Goal: Register for event/course

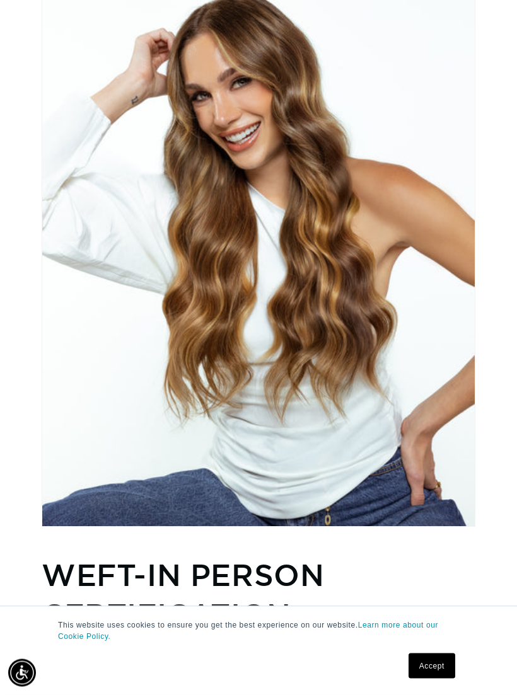
scroll to position [0, 450]
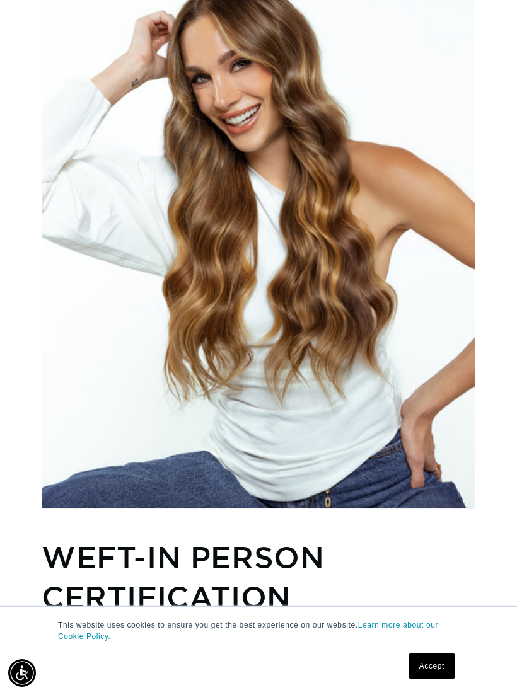
click at [425, 679] on link "Accept" at bounding box center [431, 665] width 47 height 25
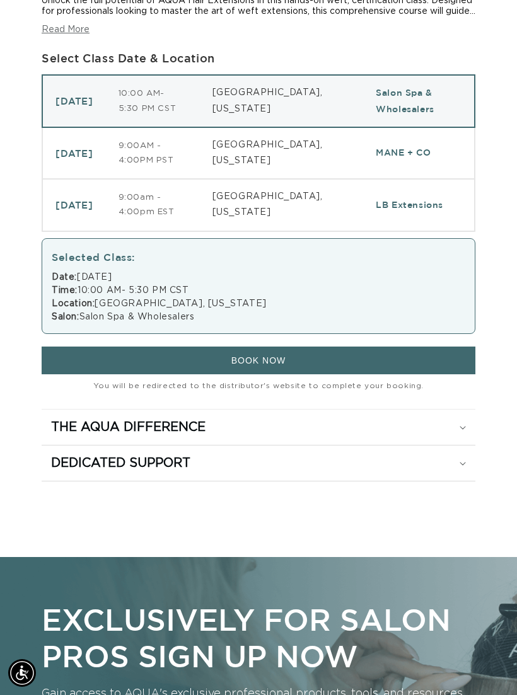
scroll to position [852, 0]
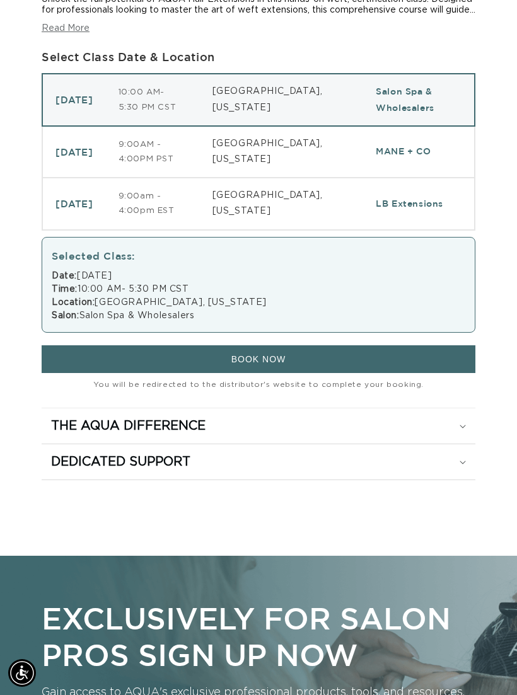
click at [86, 434] on h2 "The Aqua Difference" at bounding box center [128, 426] width 154 height 16
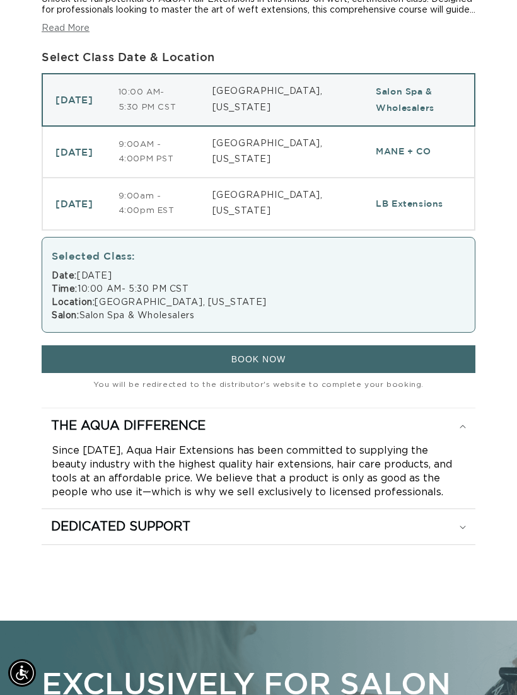
click at [93, 434] on h2 "The Aqua Difference" at bounding box center [128, 426] width 154 height 16
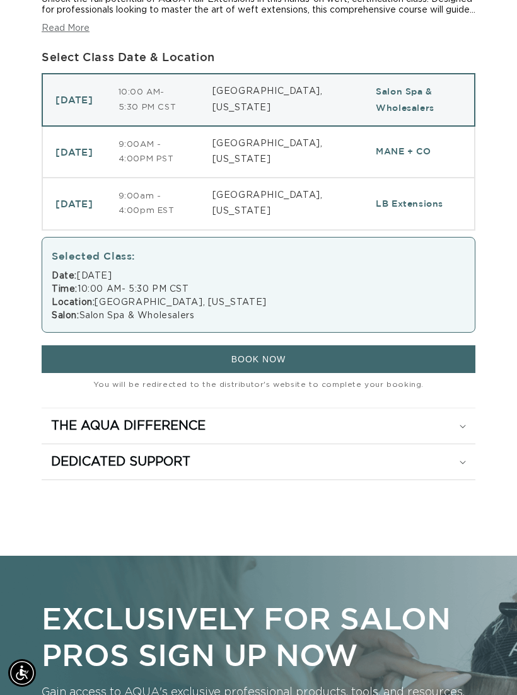
click at [108, 470] on h2 "Dedicated Support" at bounding box center [120, 462] width 139 height 16
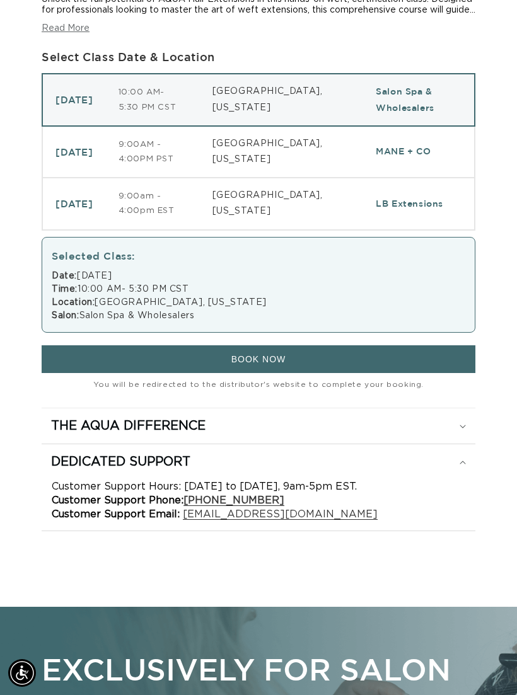
scroll to position [0, 0]
click at [105, 470] on h2 "Dedicated Support" at bounding box center [120, 462] width 139 height 16
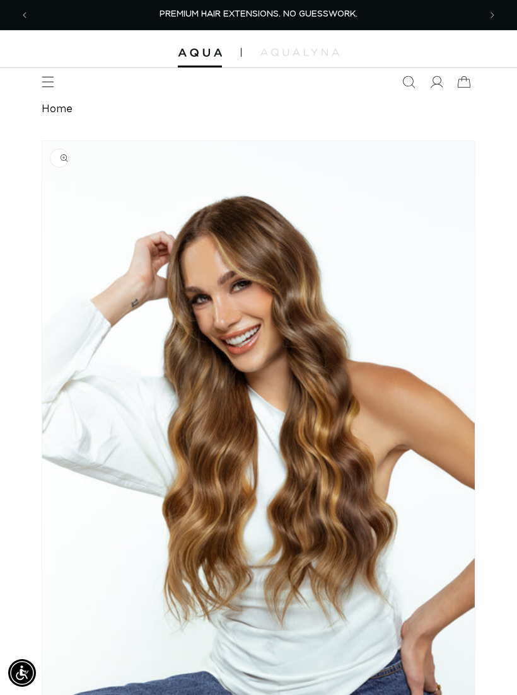
click at [40, 76] on span "Menu" at bounding box center [48, 82] width 28 height 28
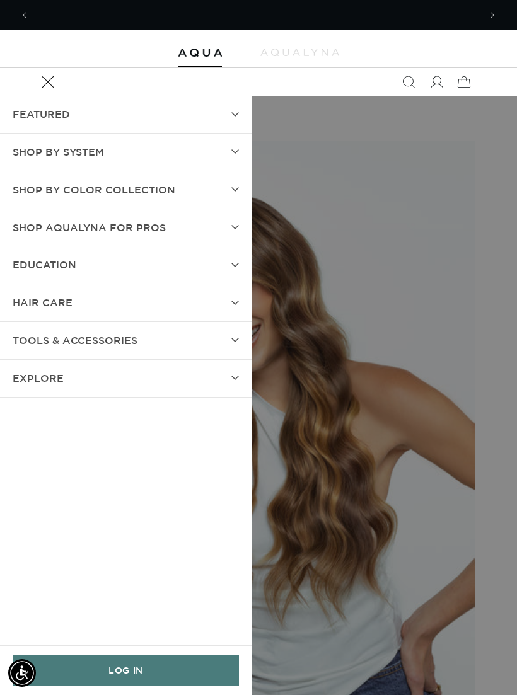
scroll to position [0, 450]
click at [32, 256] on span "EDUCATION" at bounding box center [45, 265] width 64 height 18
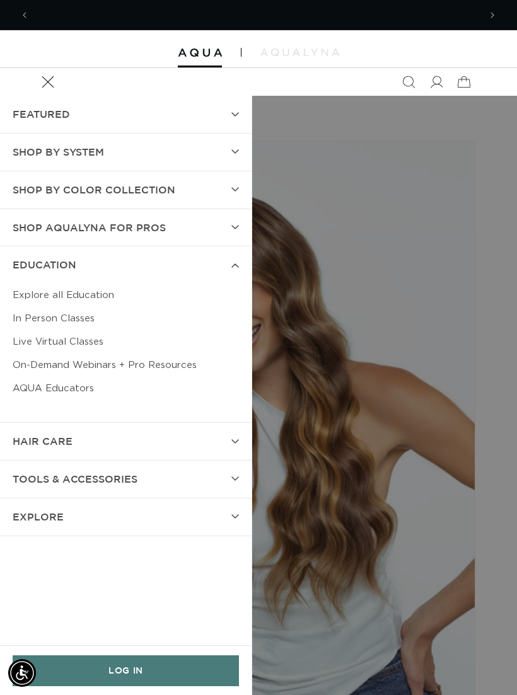
scroll to position [0, 0]
click at [40, 343] on link "Live Virtual Classes" at bounding box center [126, 341] width 226 height 23
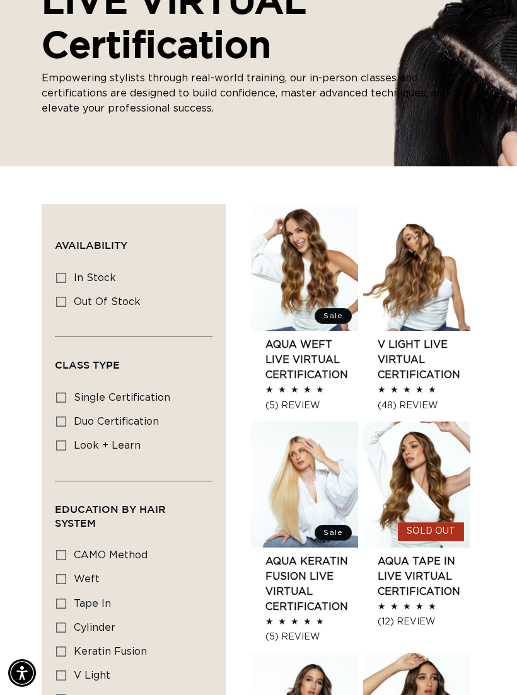
scroll to position [0, 450]
click at [56, 276] on input "In stock In stock (9 products)" at bounding box center [61, 278] width 10 height 10
checkbox input "true"
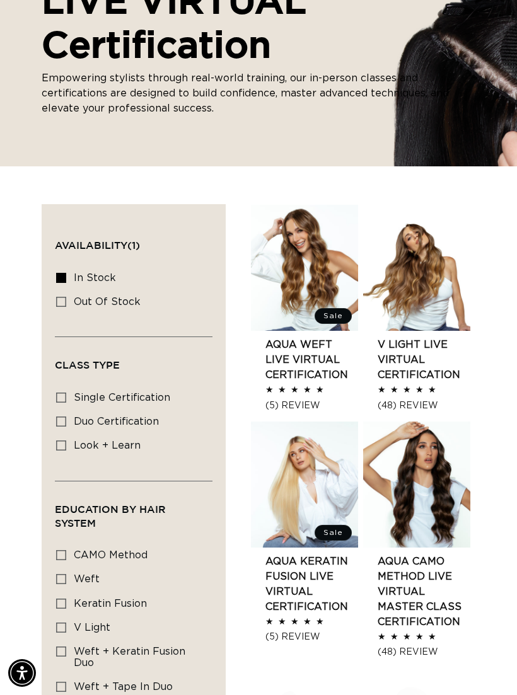
scroll to position [0, 900]
click at [301, 363] on link "AQUA Weft LIVE VIRTUAL Certification" at bounding box center [311, 359] width 93 height 45
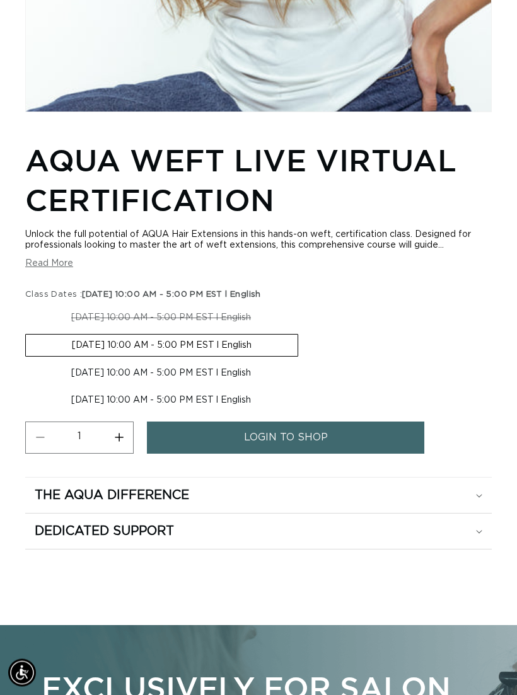
scroll to position [626, 0]
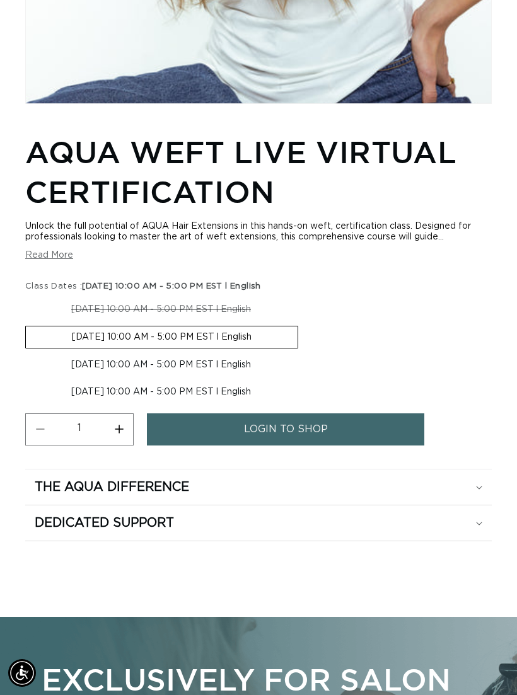
click at [98, 375] on label "[DATE] 10:00 AM - 5:00 PM EST l English Variant sold out or unavailable" at bounding box center [161, 364] width 272 height 21
click at [304, 324] on input "[DATE] 10:00 AM - 5:00 PM EST l English Variant sold out or unavailable" at bounding box center [304, 323] width 1 height 1
radio input "true"
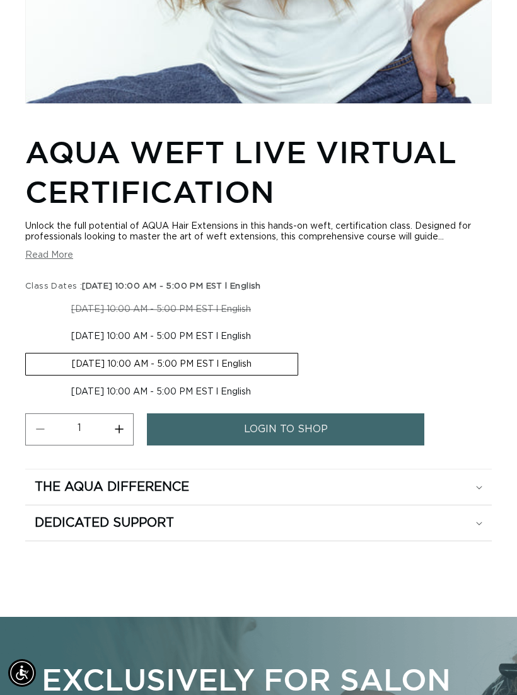
click at [196, 445] on link "login to shop" at bounding box center [285, 429] width 277 height 32
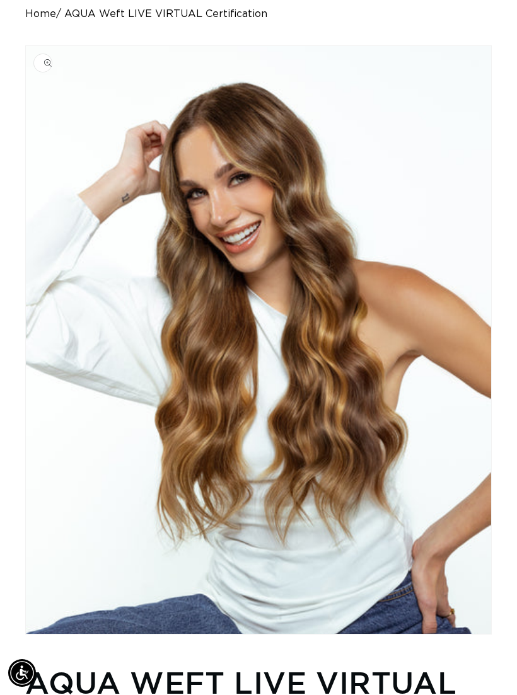
scroll to position [646, 0]
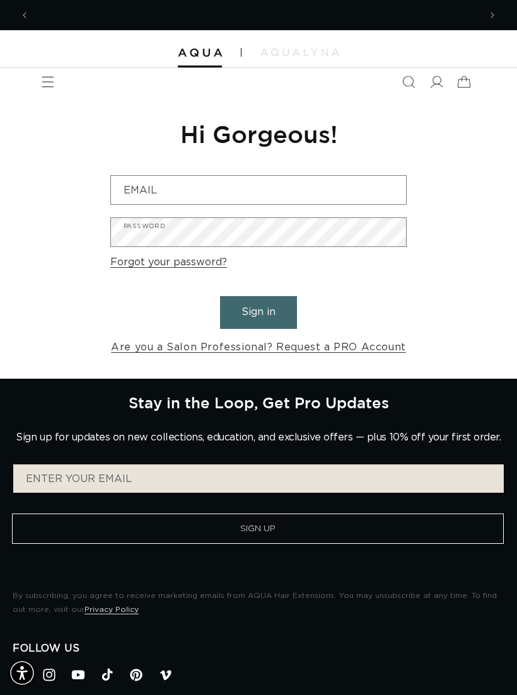
scroll to position [0, 450]
